Goal: Entertainment & Leisure: Consume media (video, audio)

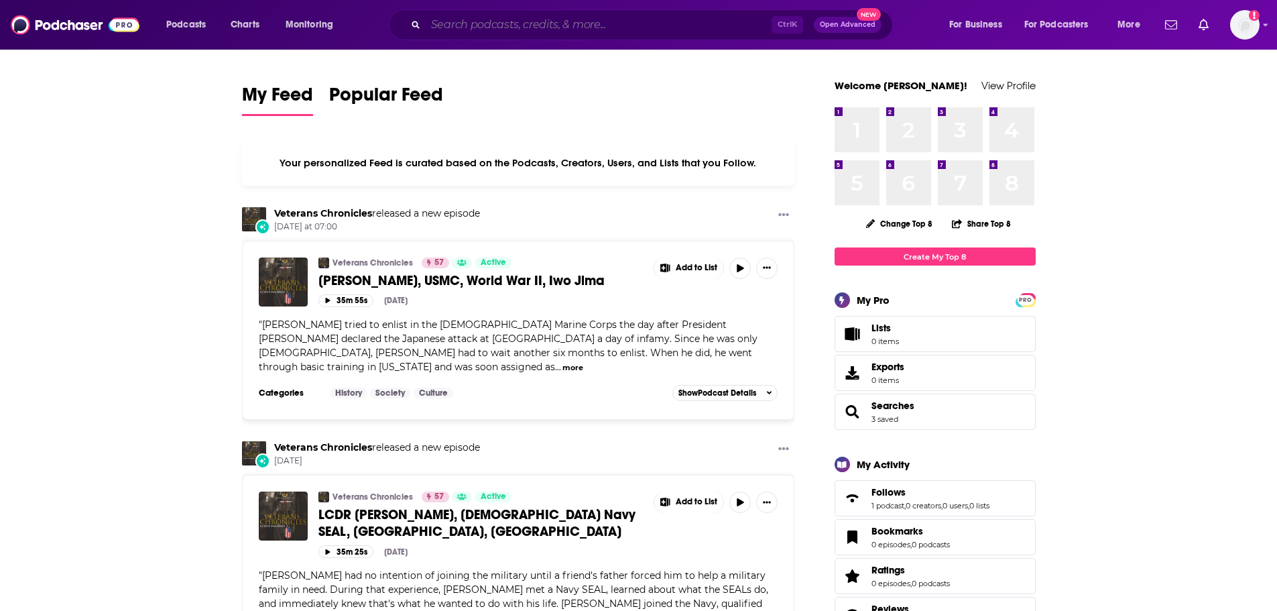
click at [644, 26] on input "Search podcasts, credits, & more..." at bounding box center [599, 24] width 346 height 21
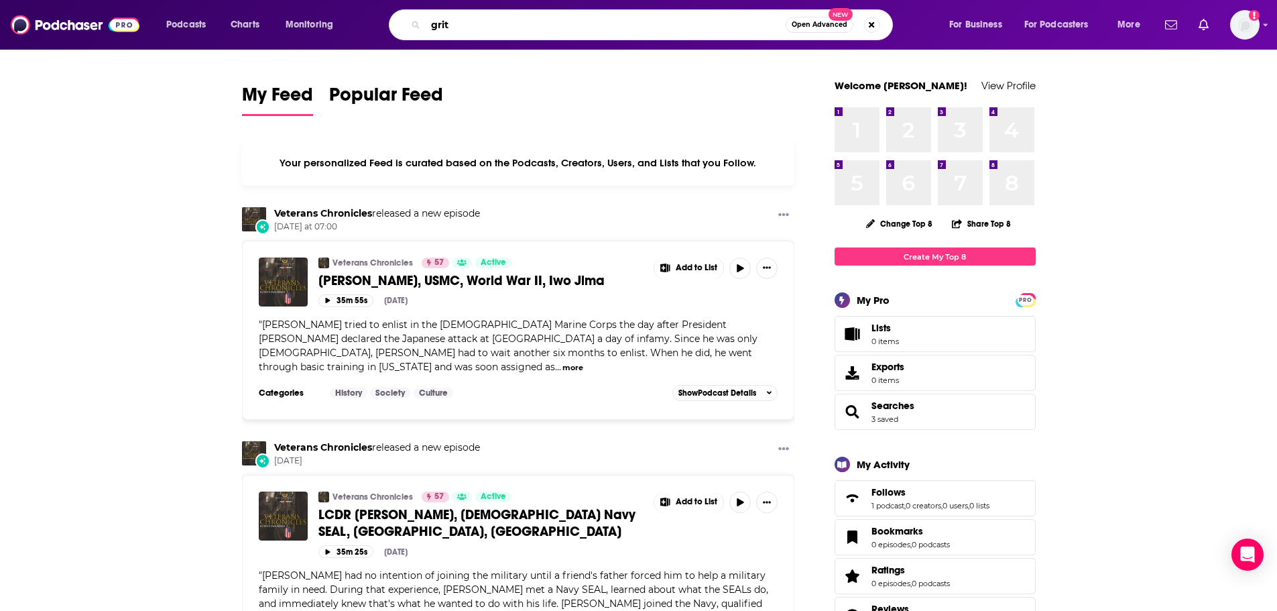
click at [491, 35] on input "grit" at bounding box center [606, 24] width 360 height 21
type input "grit, grace, and inspiration"
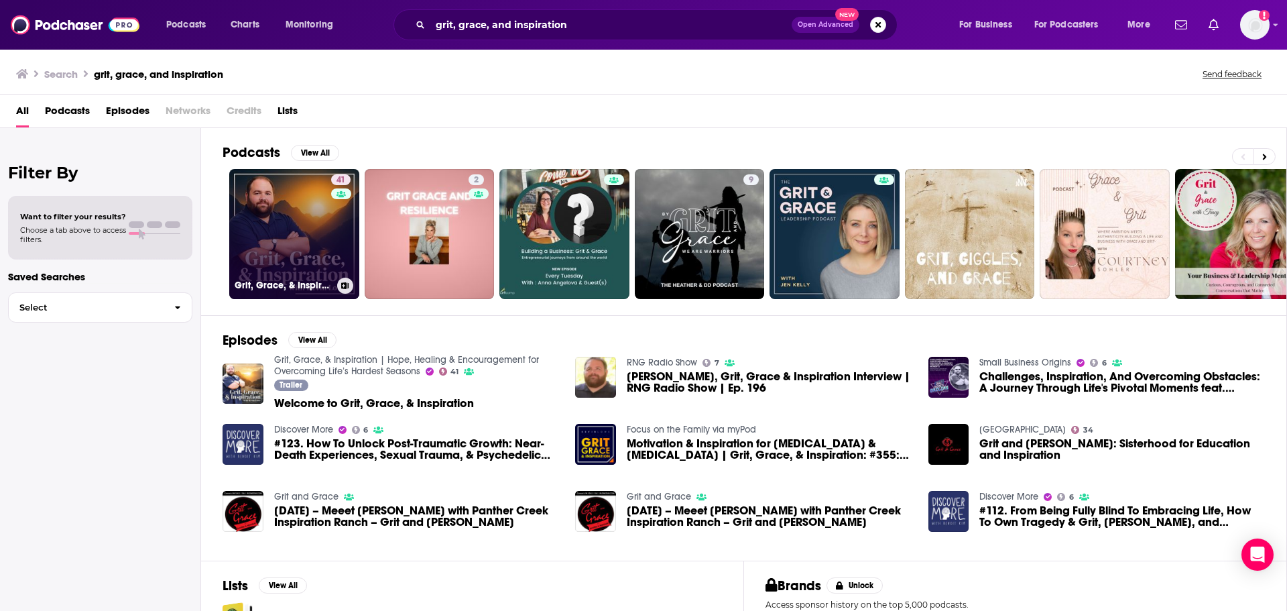
click at [284, 216] on link "41 Grit, Grace, & Inspiration | Hope, Healing & Encouragement for Overcoming Li…" at bounding box center [294, 234] width 130 height 130
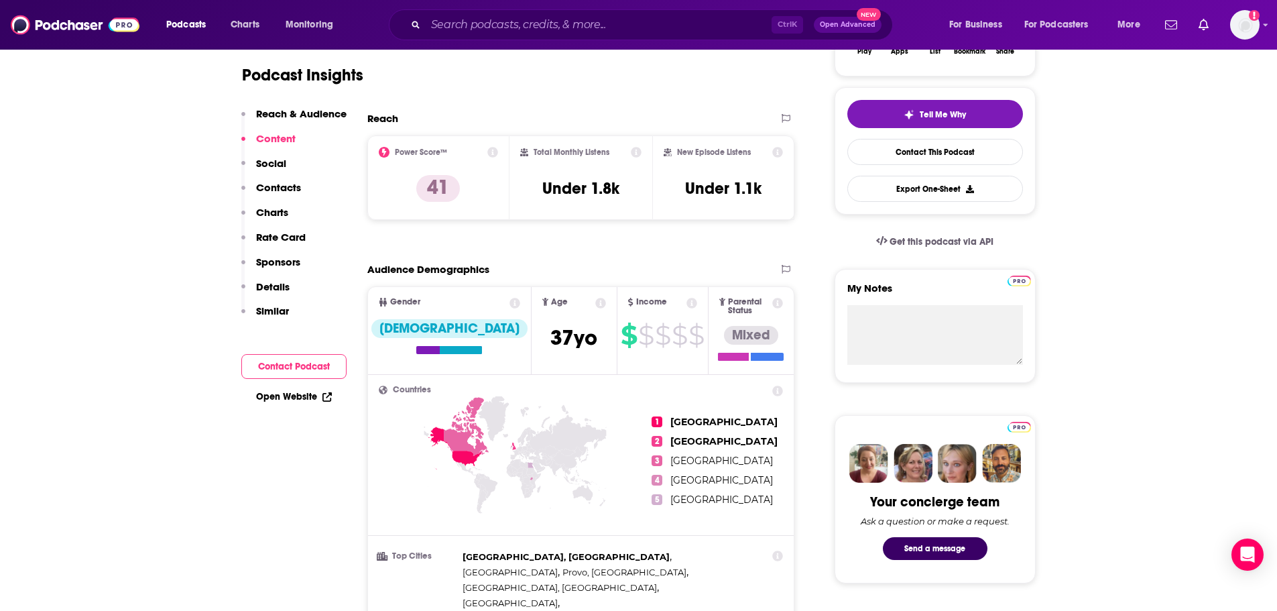
scroll to position [67, 0]
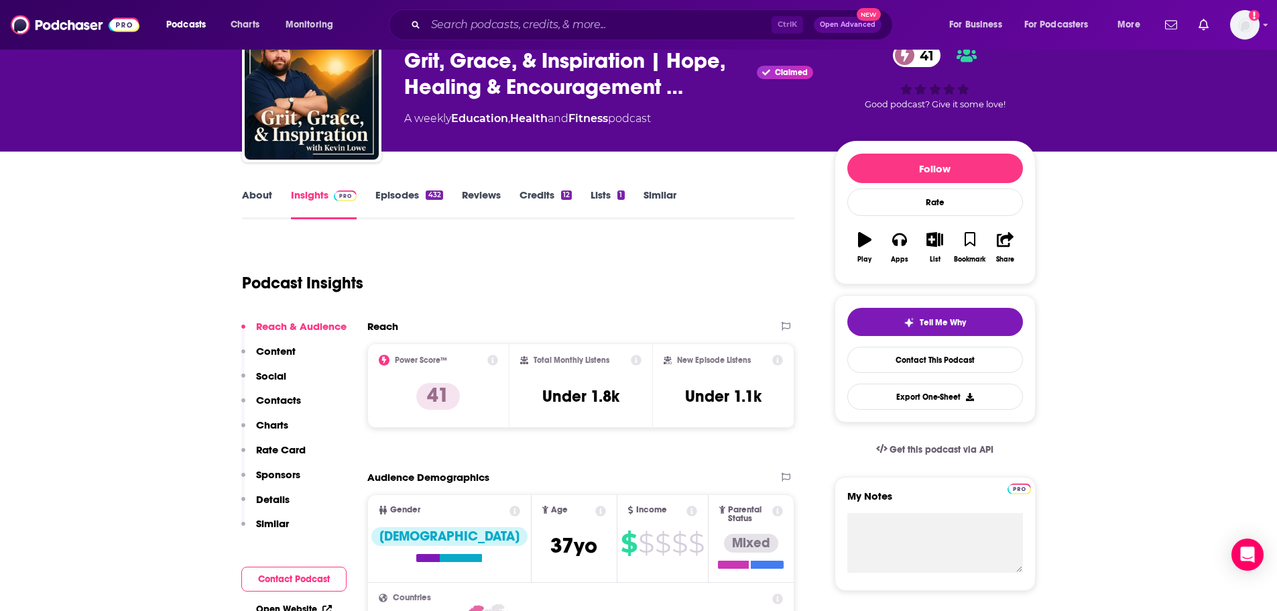
click at [414, 190] on link "Episodes 432" at bounding box center [408, 203] width 67 height 31
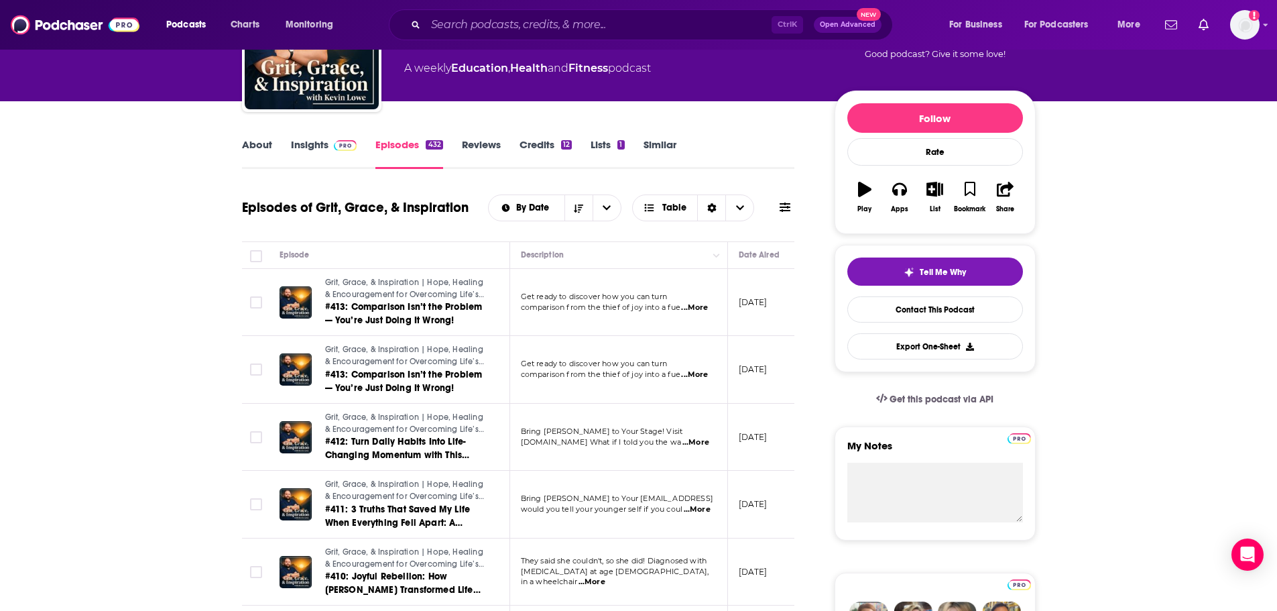
scroll to position [134, 0]
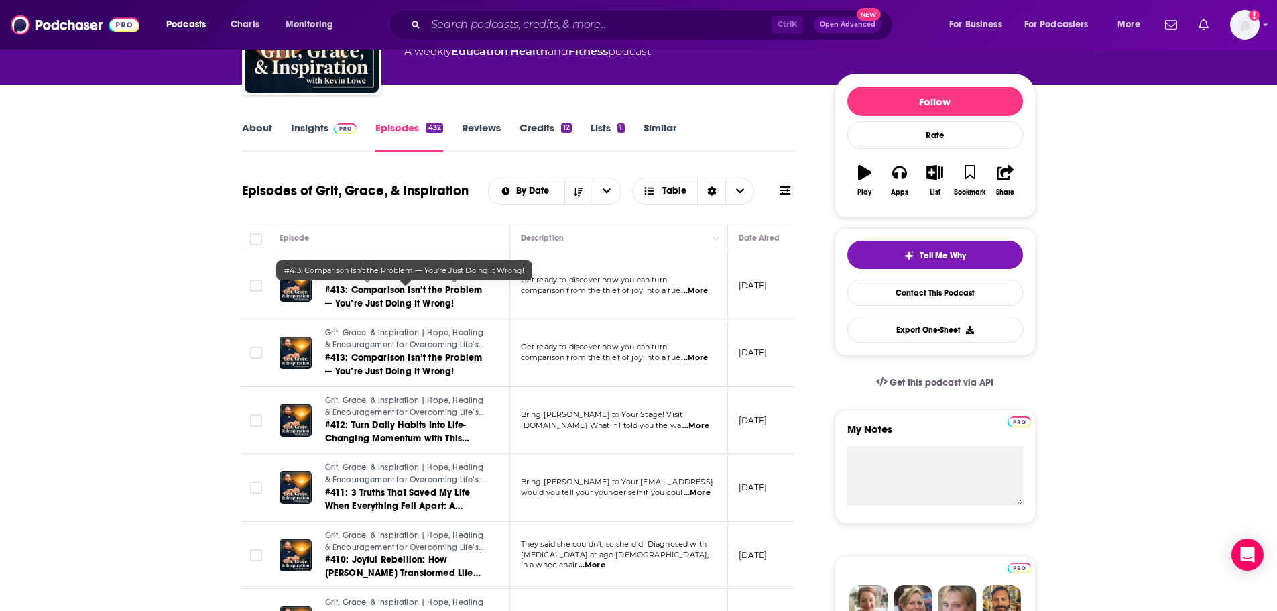
click at [390, 288] on span "#413: Comparison Isn’t the Problem — You’re Just Doing It Wrong!" at bounding box center [404, 296] width 158 height 25
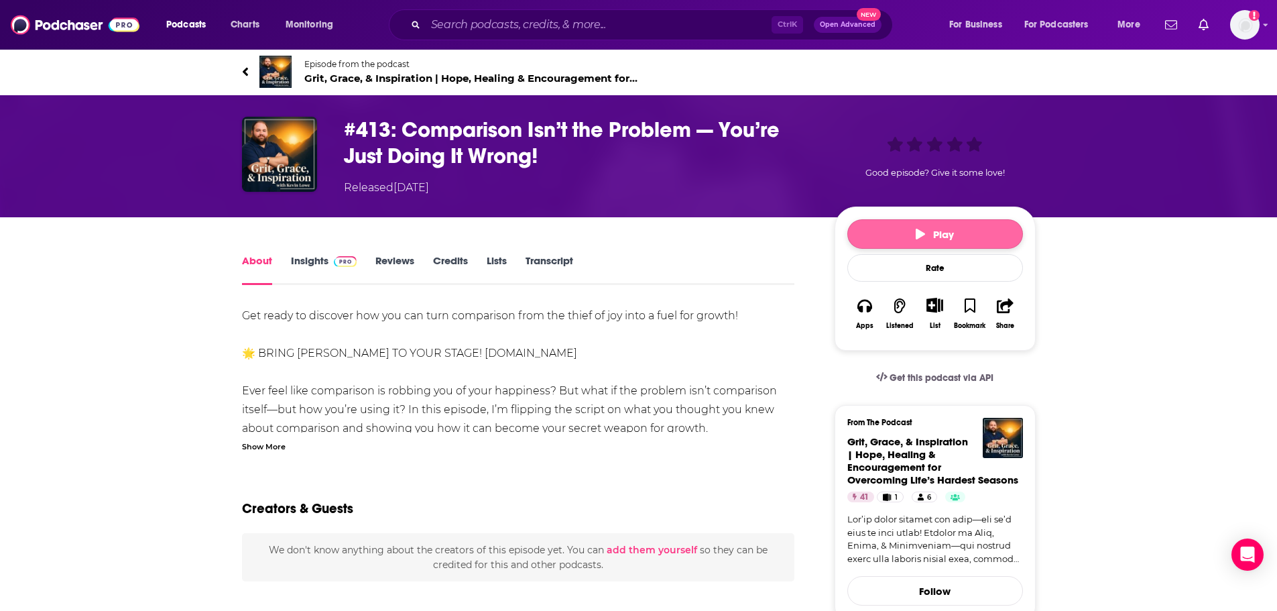
click at [929, 232] on span "Play" at bounding box center [935, 234] width 38 height 13
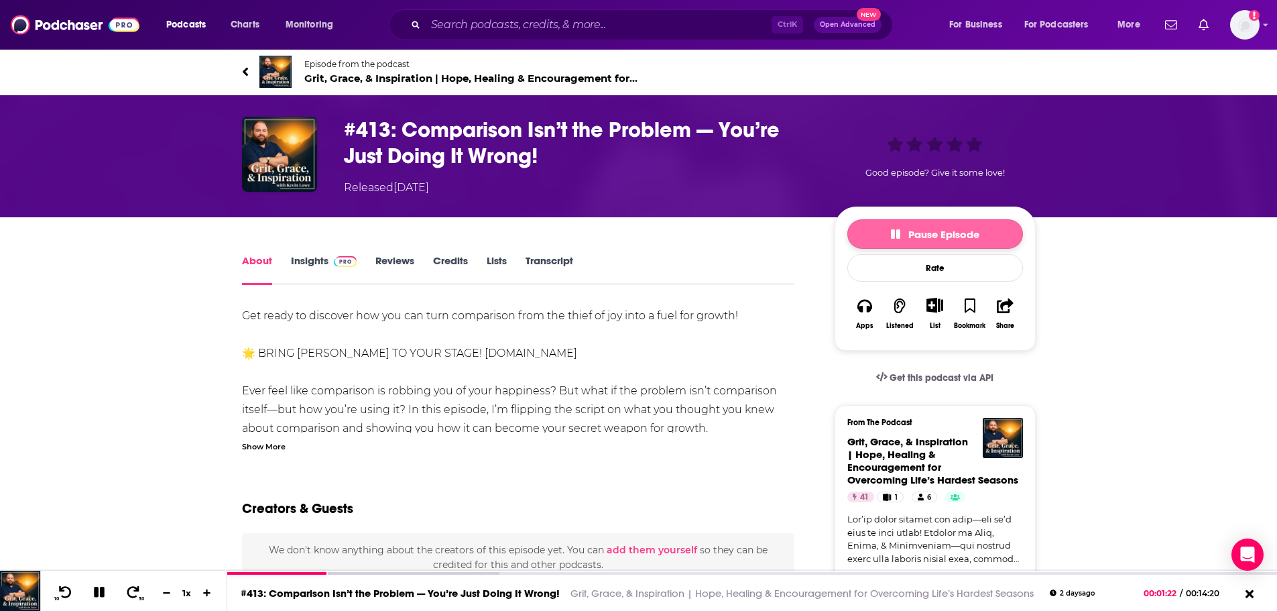
click at [927, 237] on span "Pause Episode" at bounding box center [935, 234] width 88 height 13
click at [957, 232] on button "Play" at bounding box center [935, 233] width 176 height 29
